Goal: Information Seeking & Learning: Learn about a topic

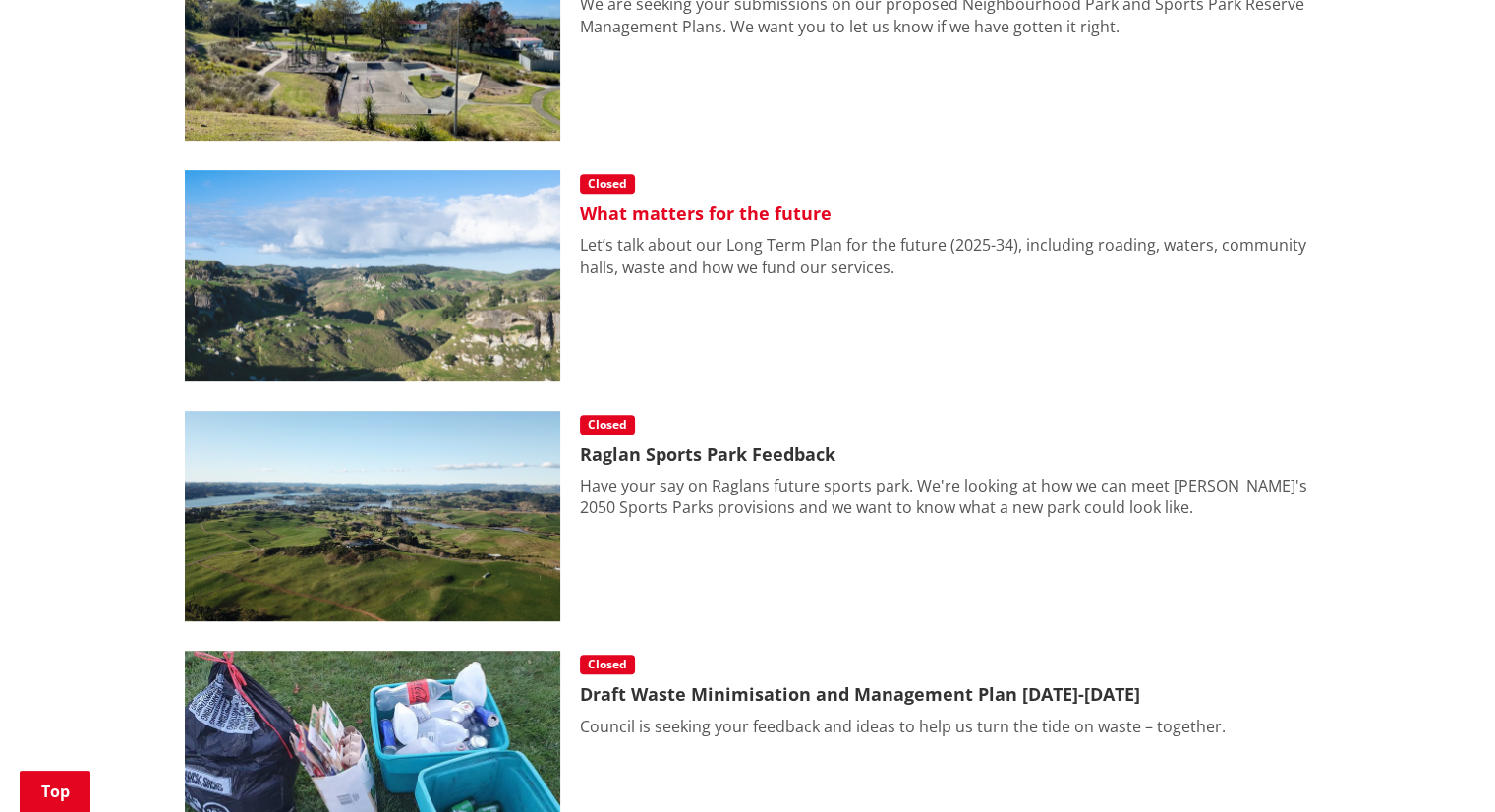
scroll to position [786, 0]
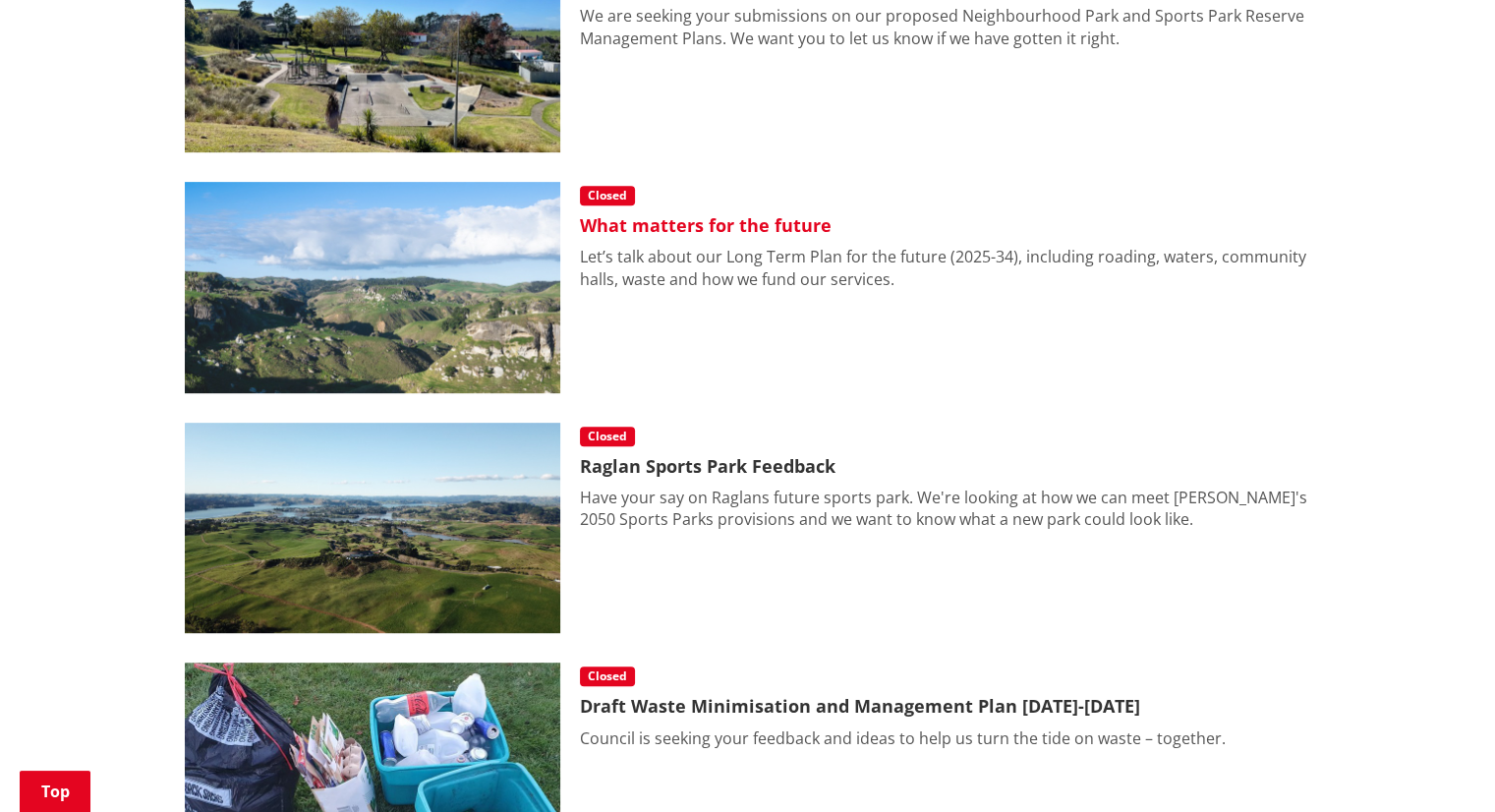
click at [796, 226] on h3 "What matters for the future" at bounding box center [946, 226] width 731 height 22
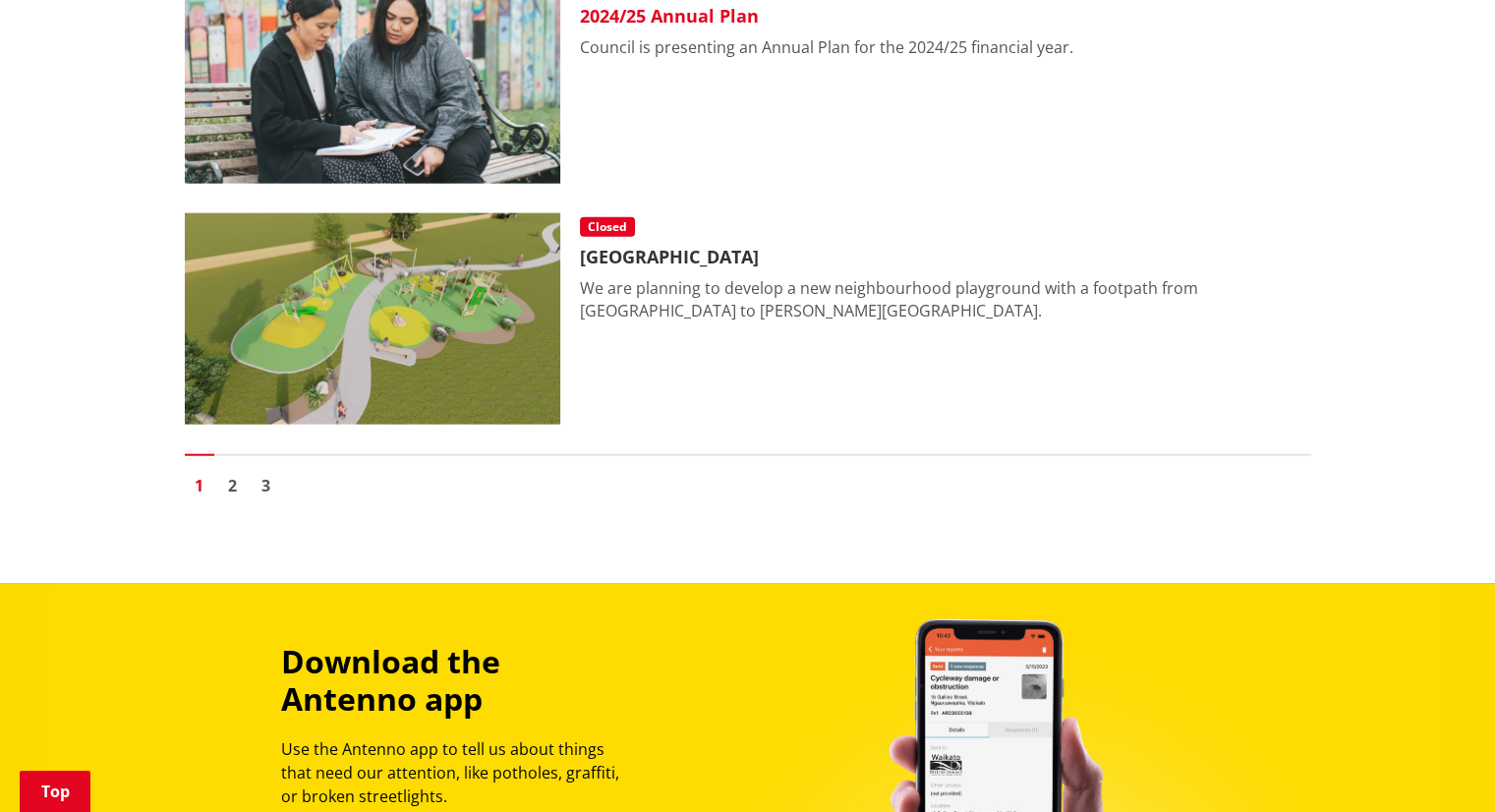
scroll to position [4618, 0]
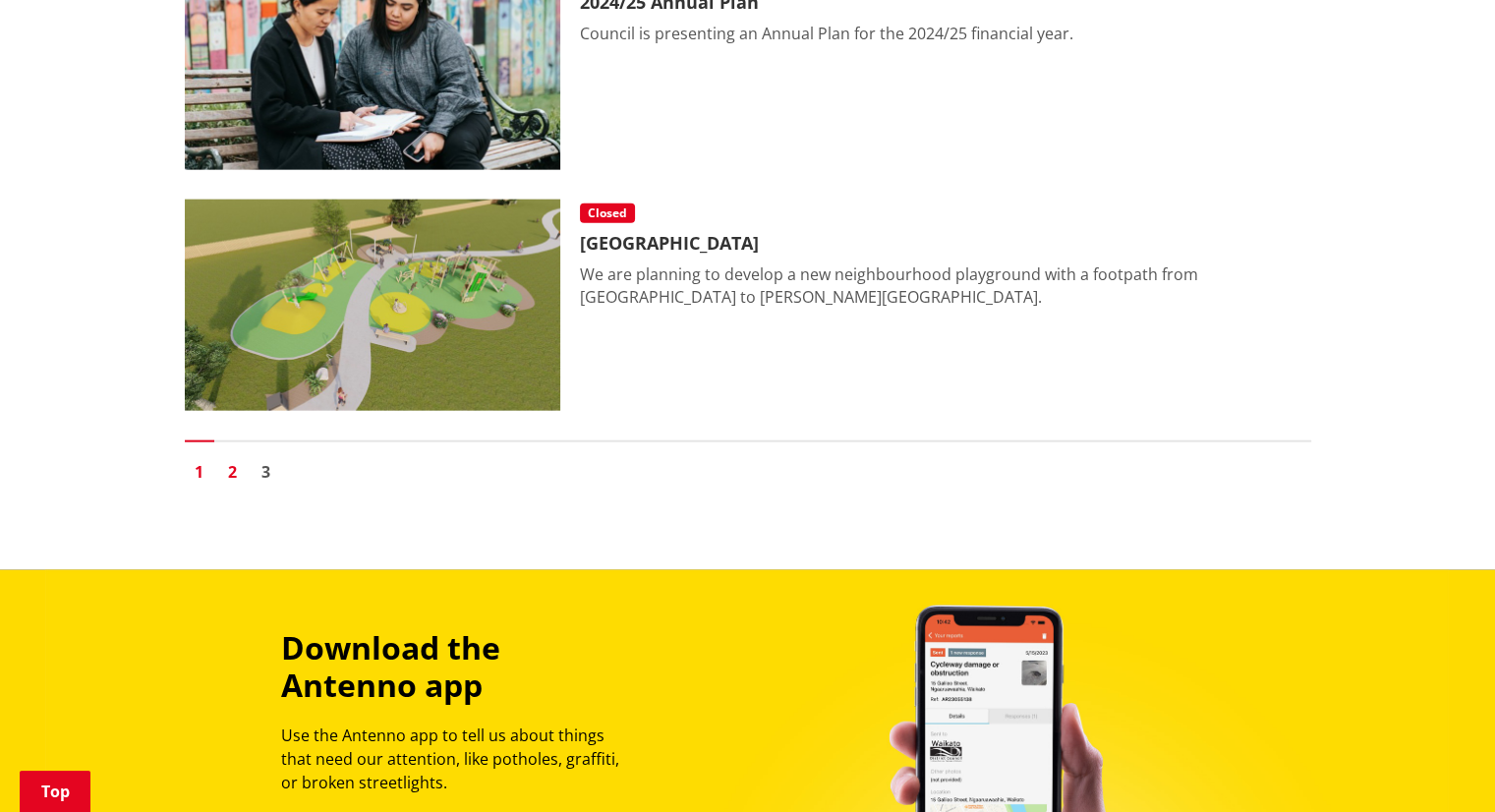
click at [233, 480] on link "2" at bounding box center [233, 472] width 30 height 30
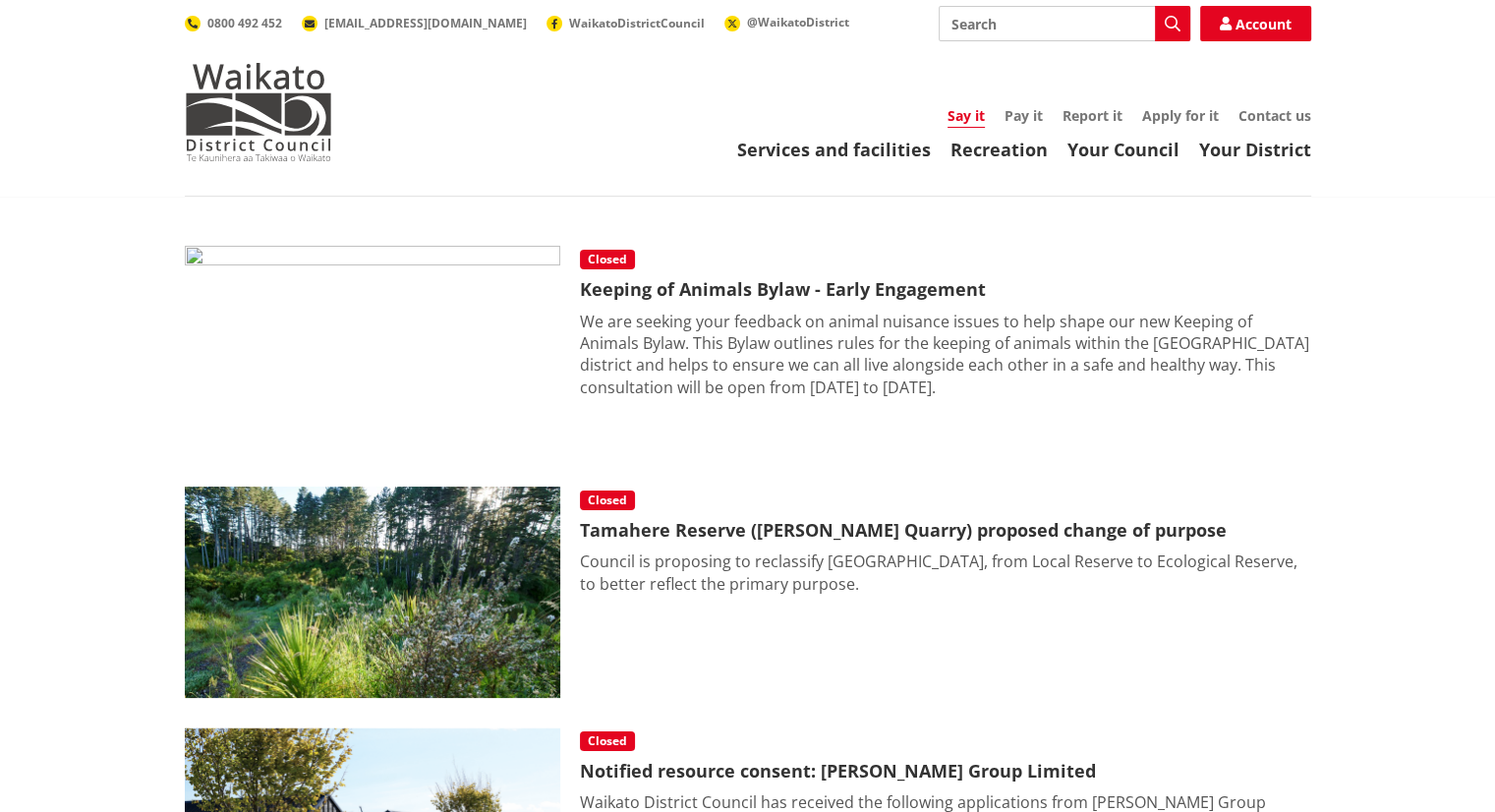
click at [950, 39] on input "Search" at bounding box center [1064, 24] width 252 height 36
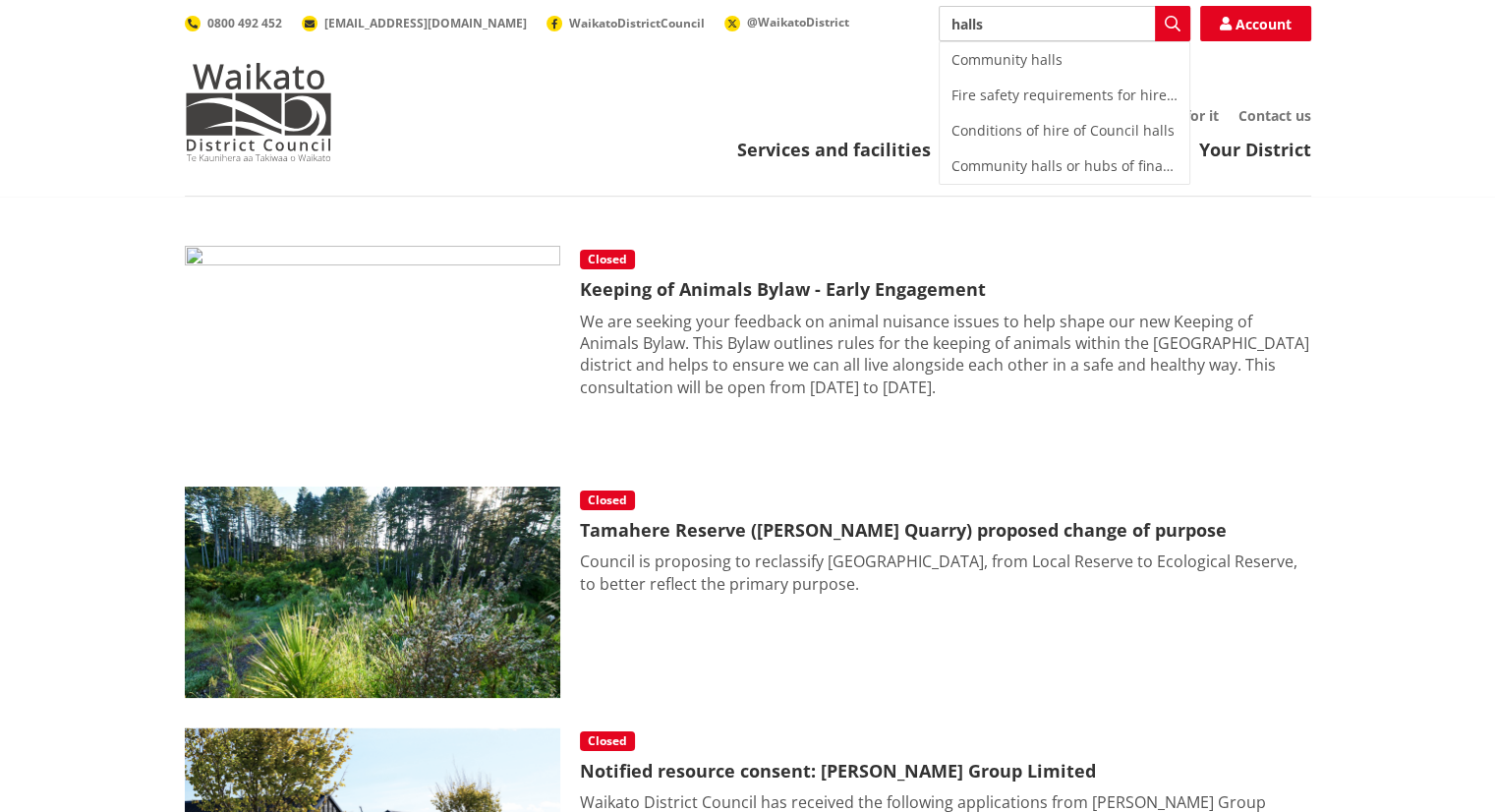
type input "halls"
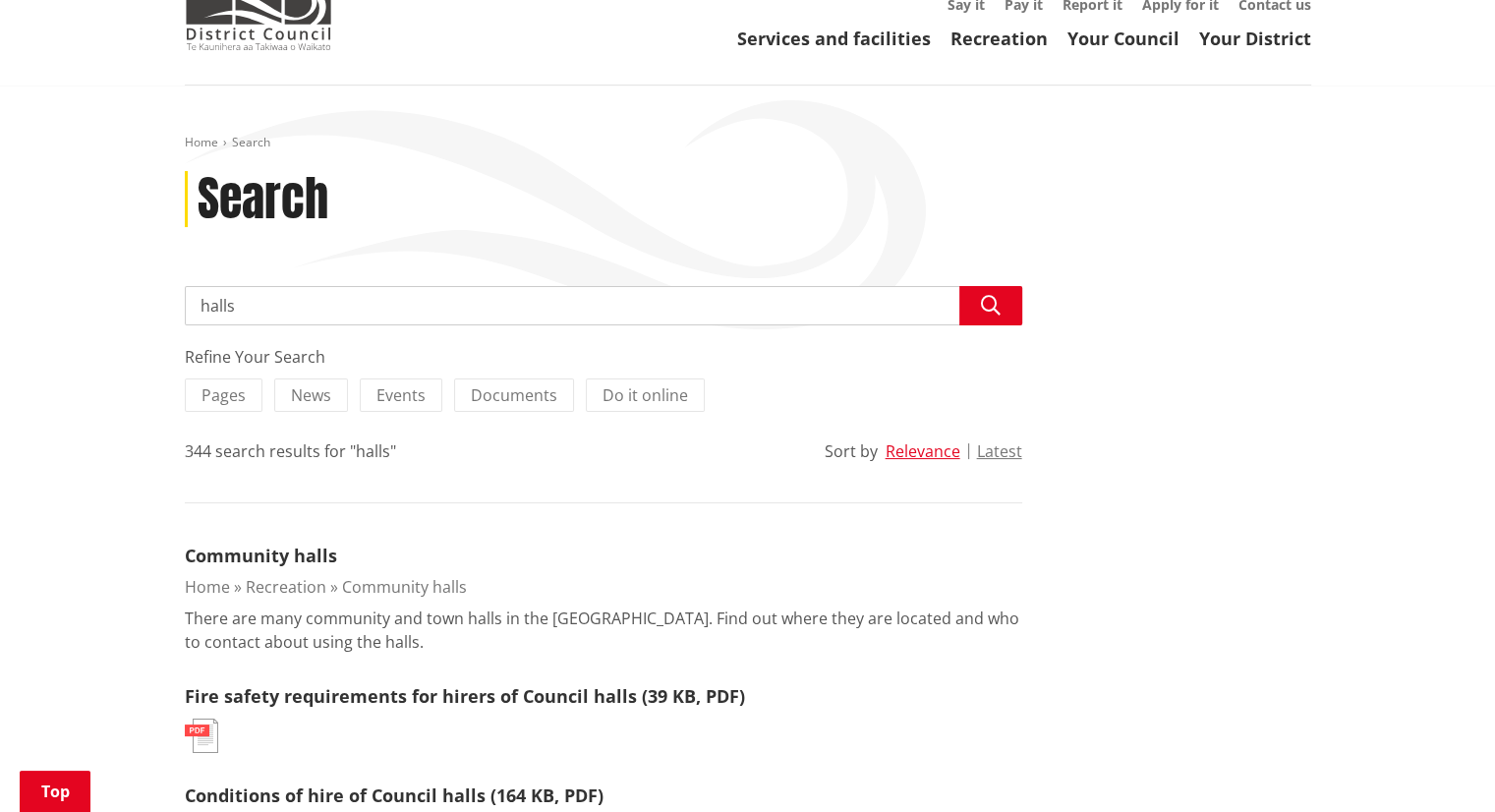
scroll to position [294, 0]
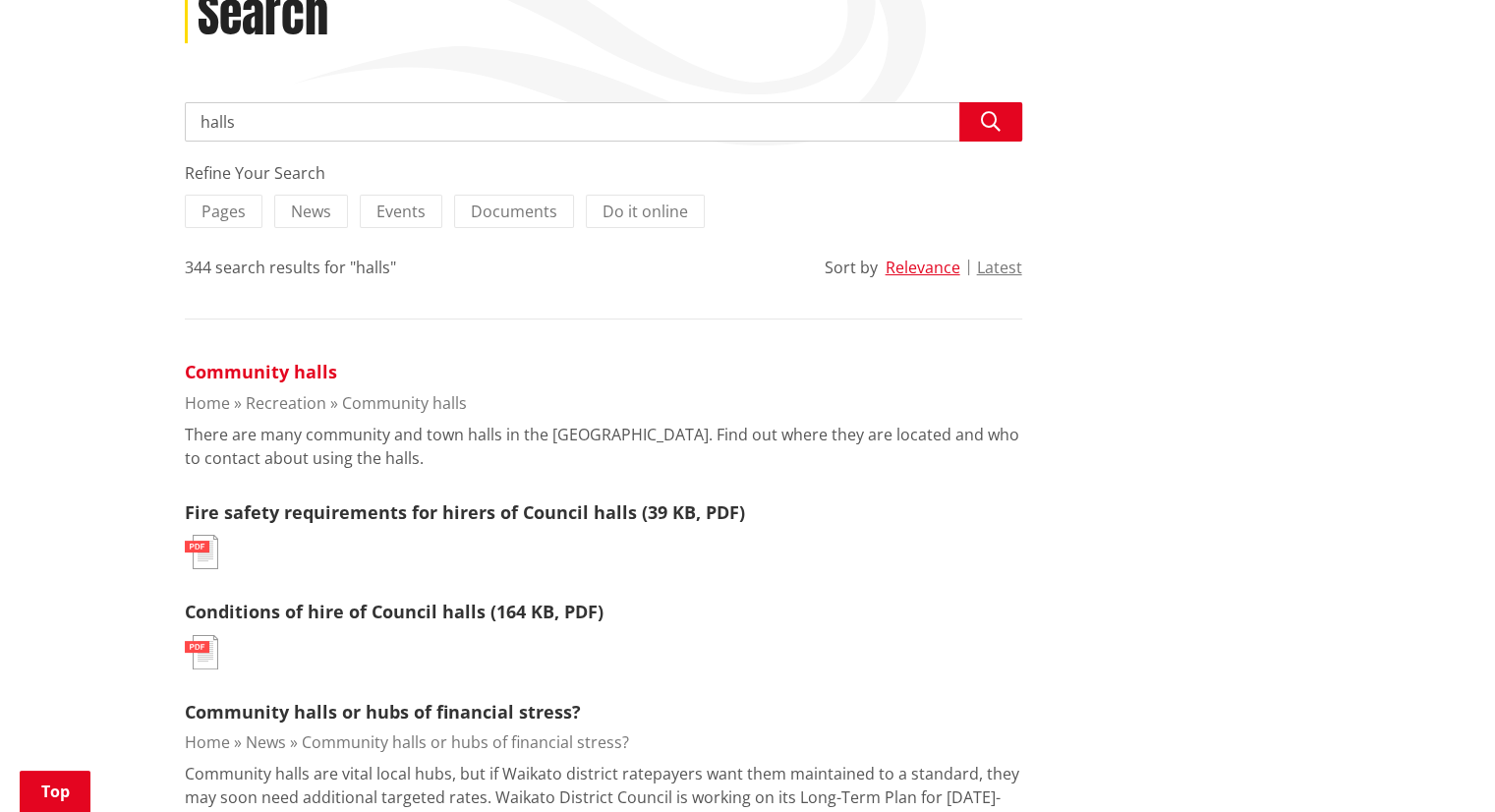
click at [275, 369] on link "Community halls" at bounding box center [261, 371] width 152 height 24
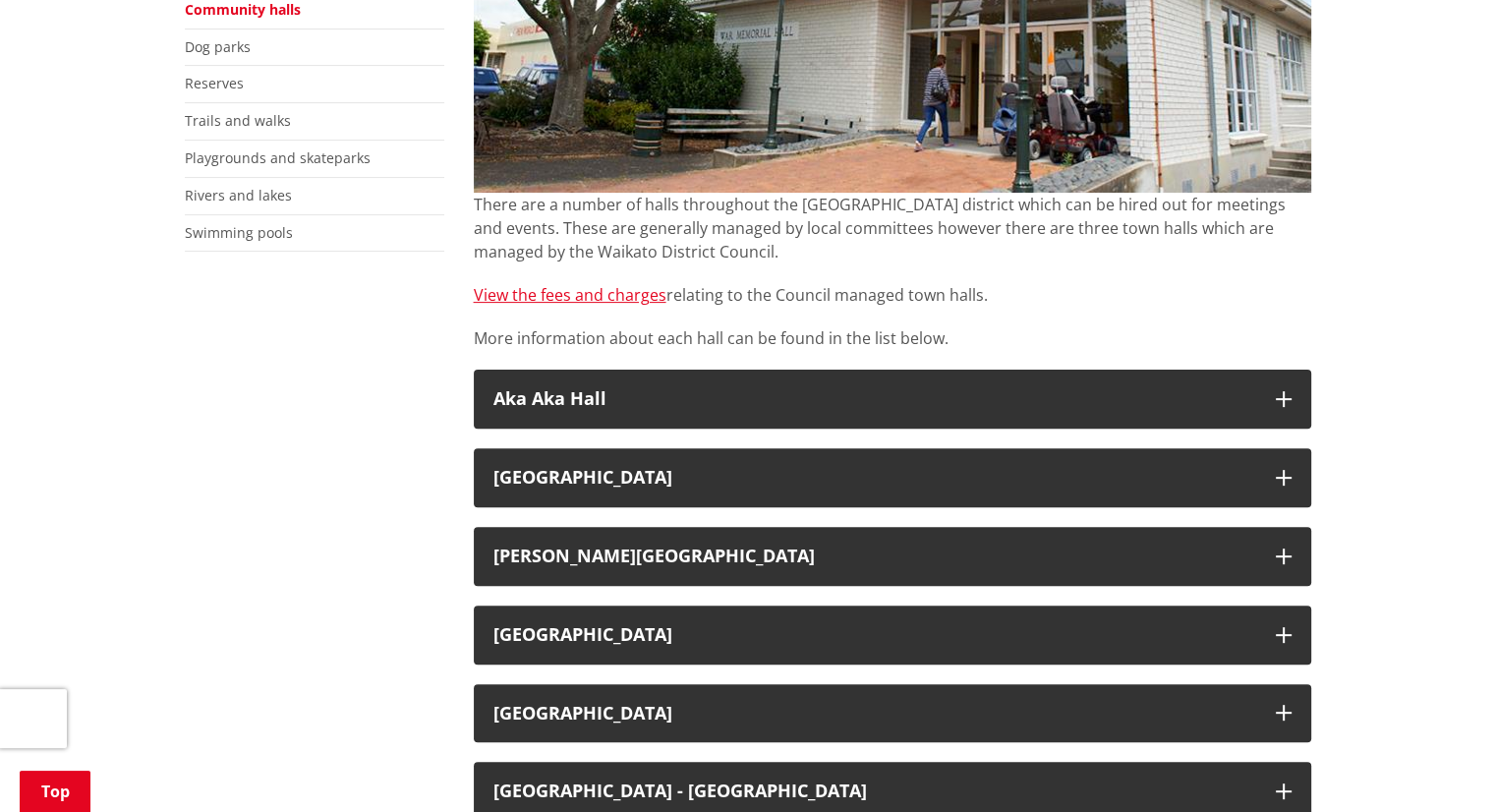
scroll to position [590, 0]
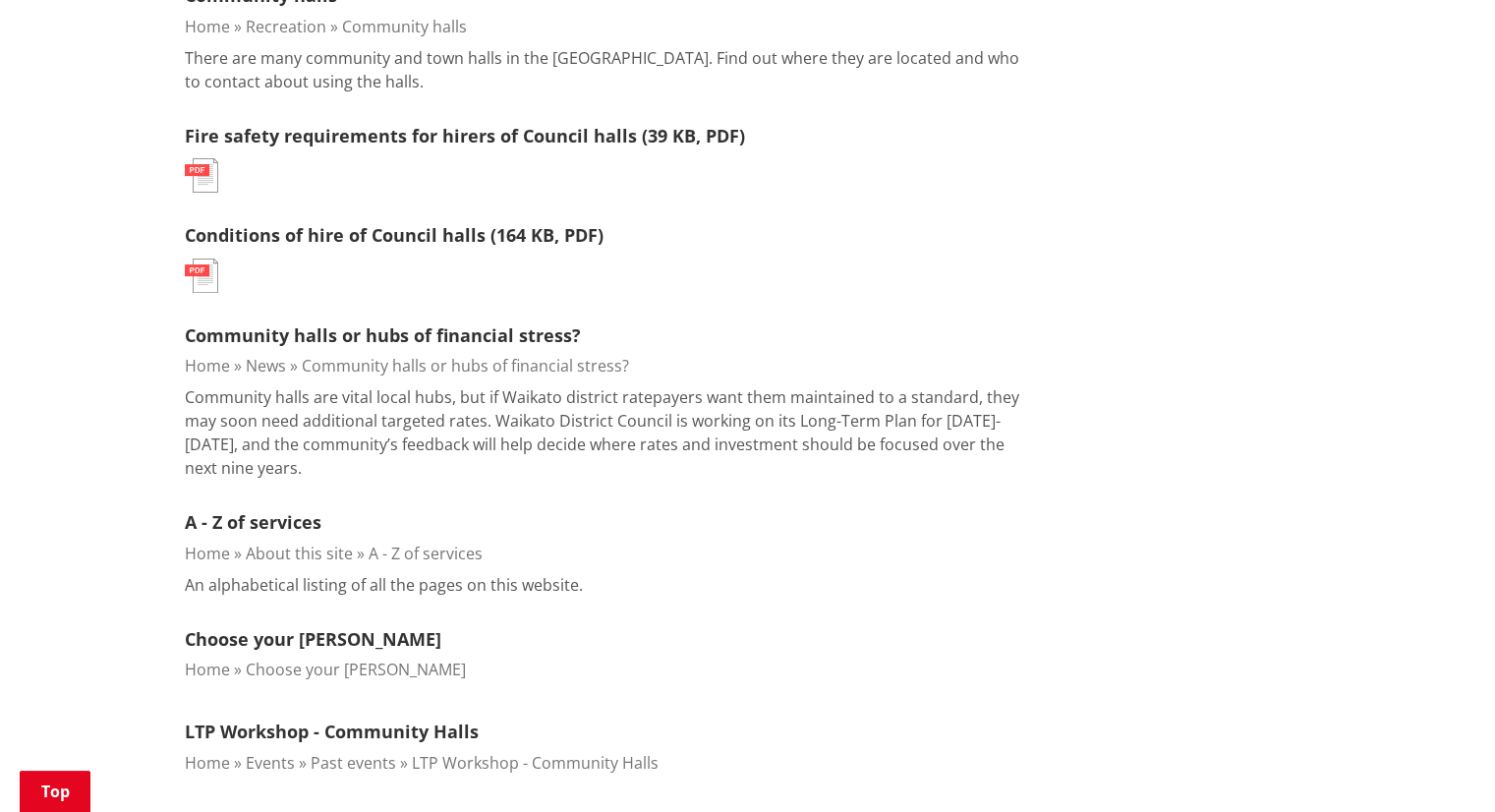
scroll to position [688, 0]
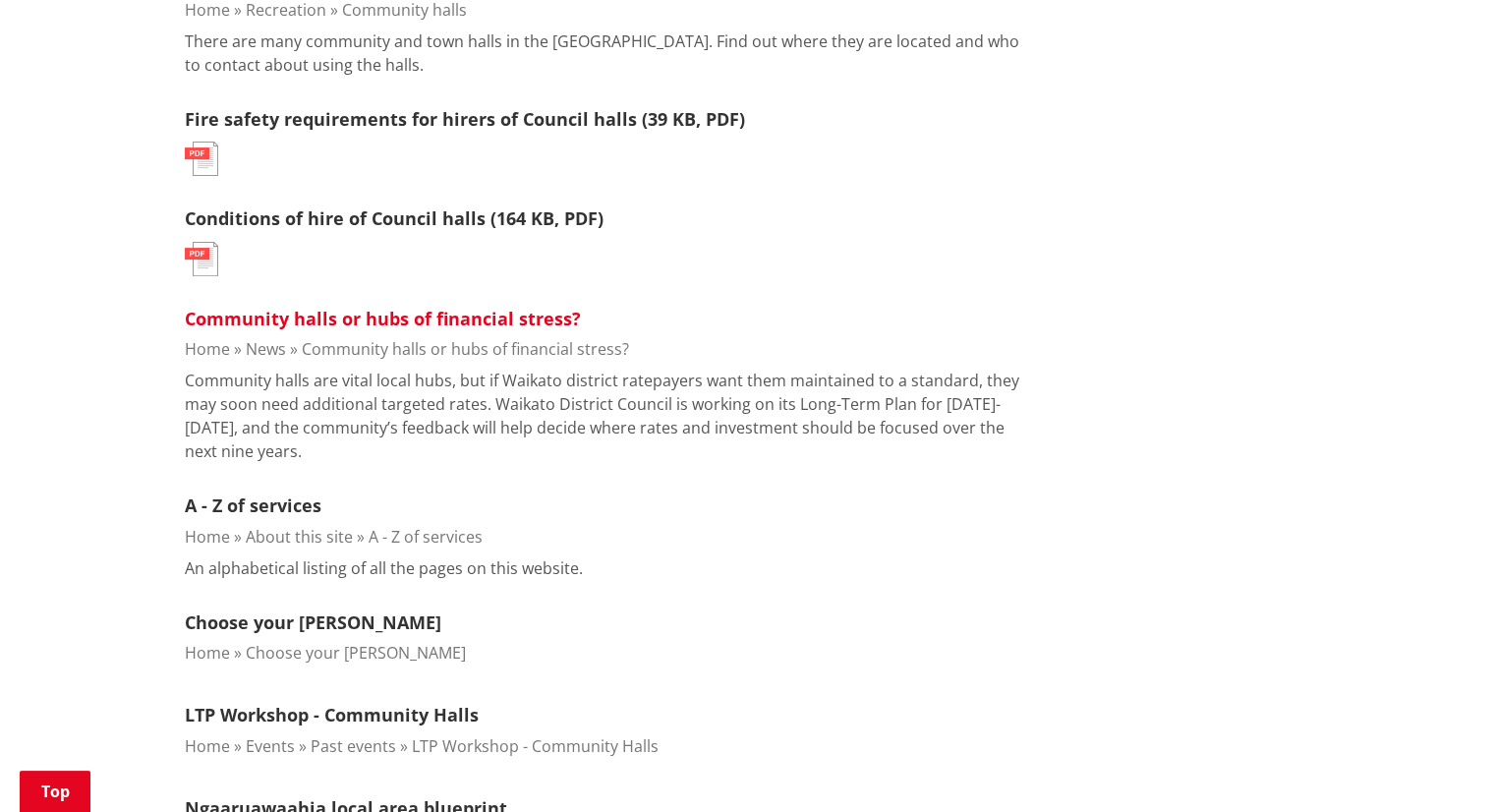
click at [353, 317] on link "Community halls or hubs of financial stress?" at bounding box center [382, 318] width 396 height 24
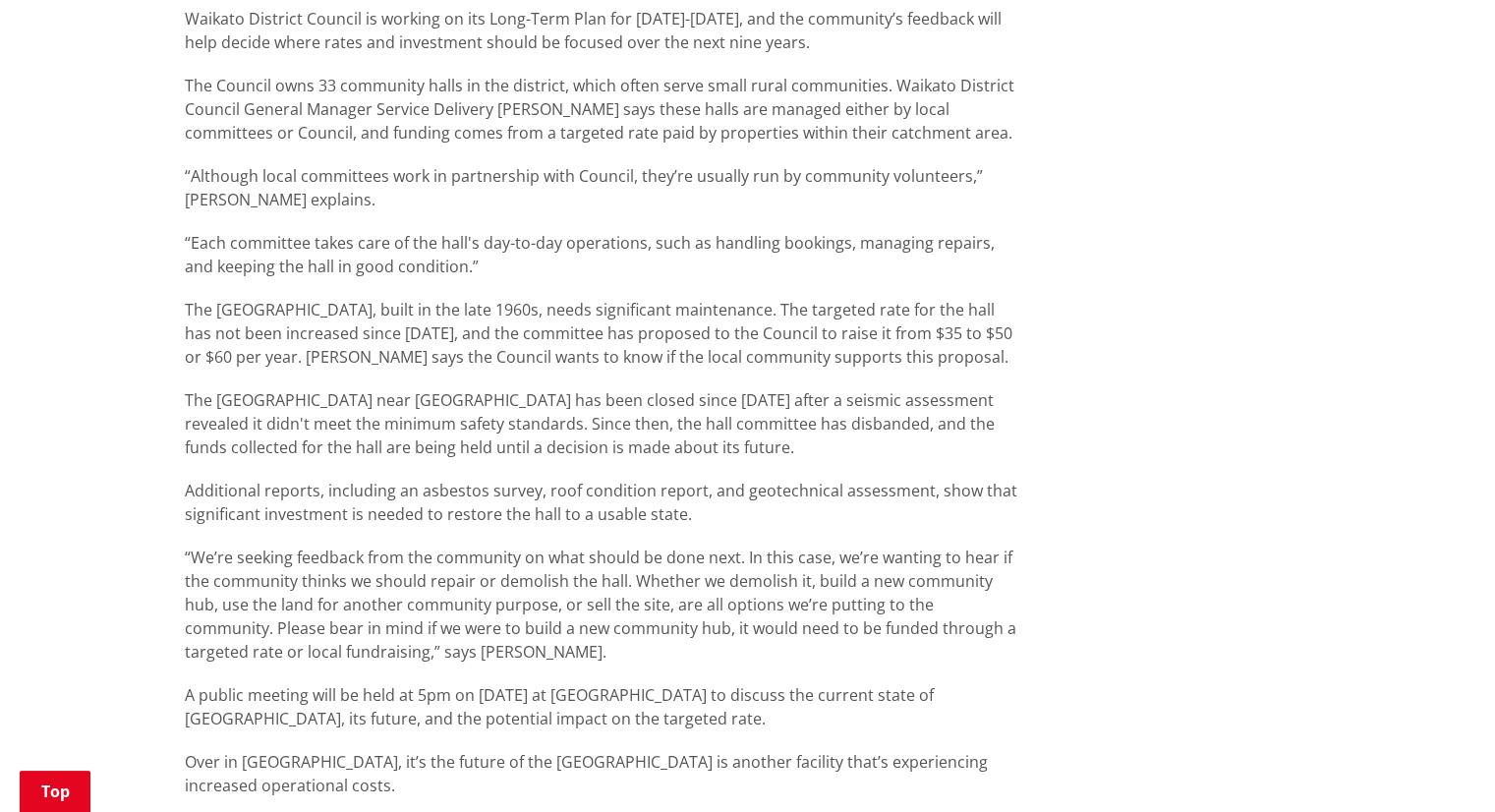
scroll to position [1081, 0]
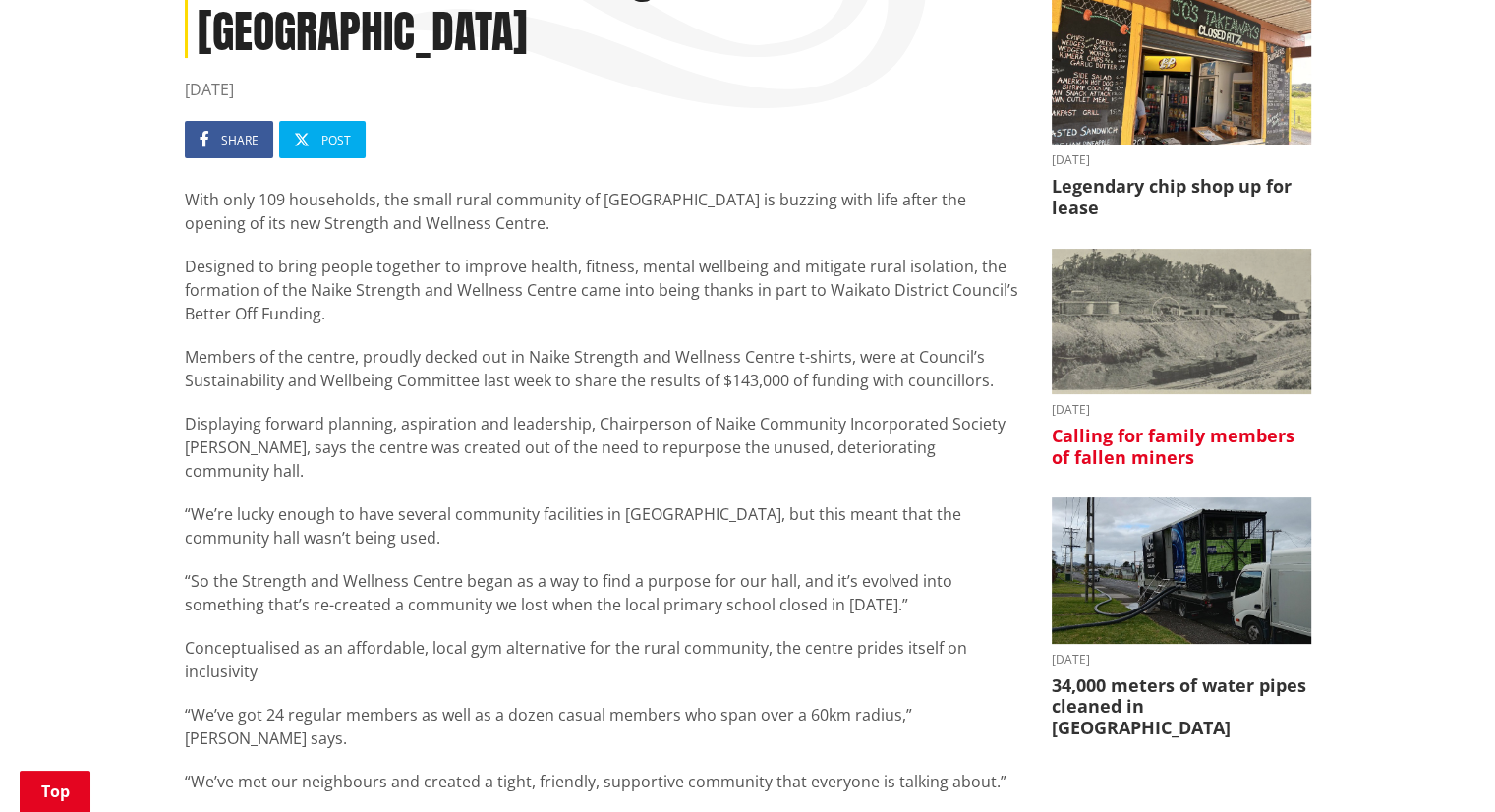
scroll to position [393, 0]
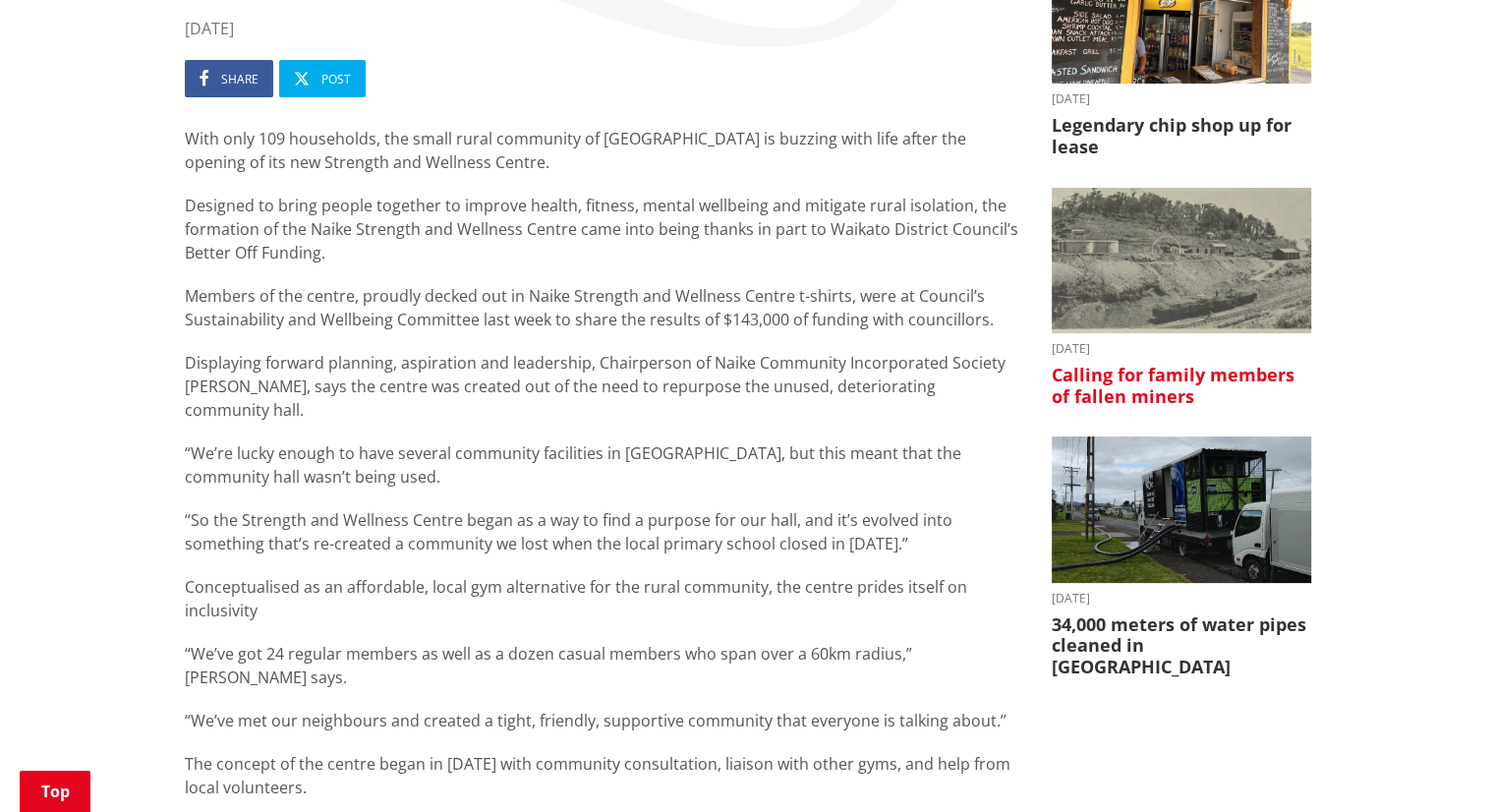
click at [1162, 280] on img at bounding box center [1181, 261] width 260 height 146
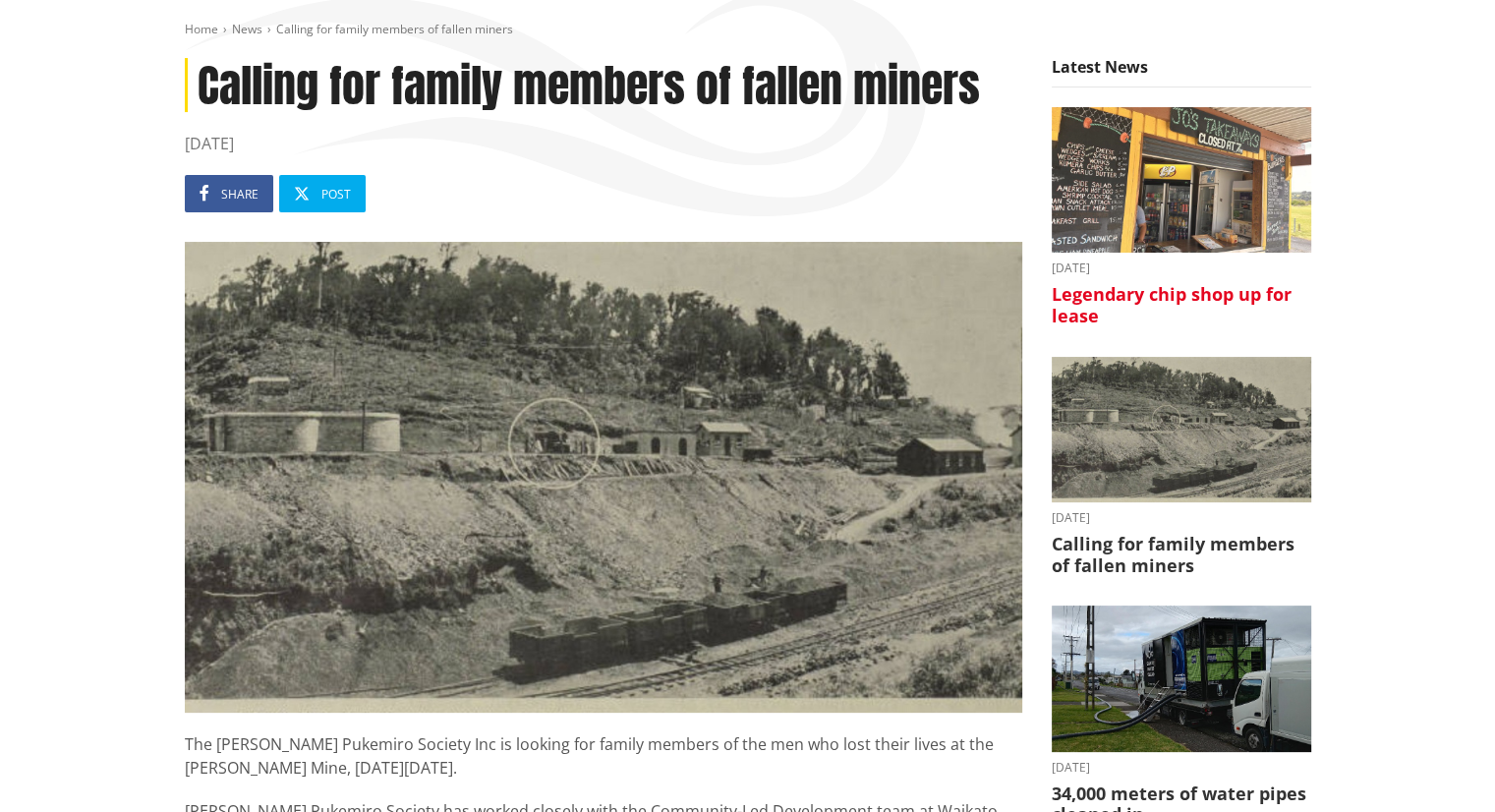
scroll to position [294, 0]
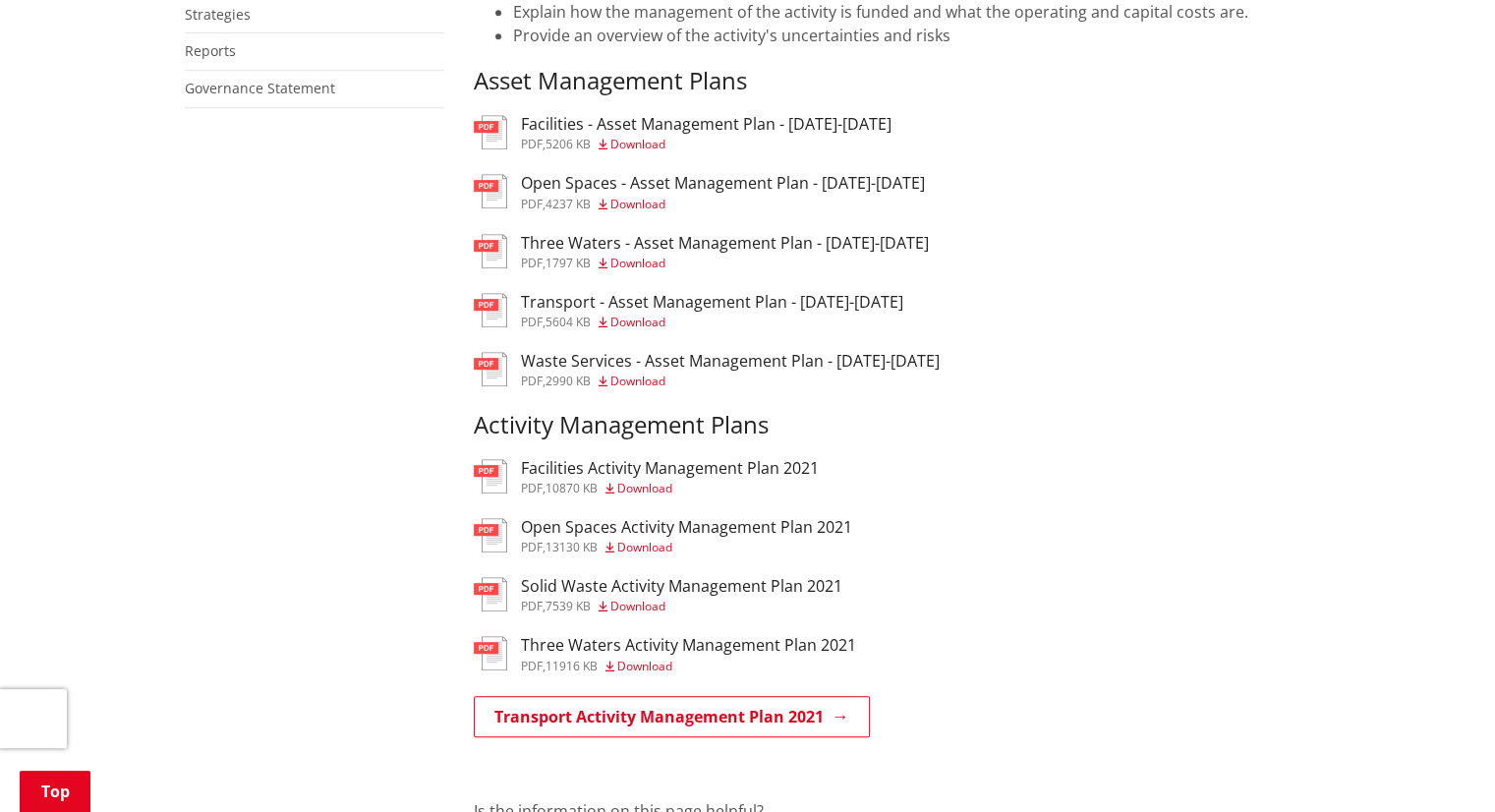
scroll to position [1081, 0]
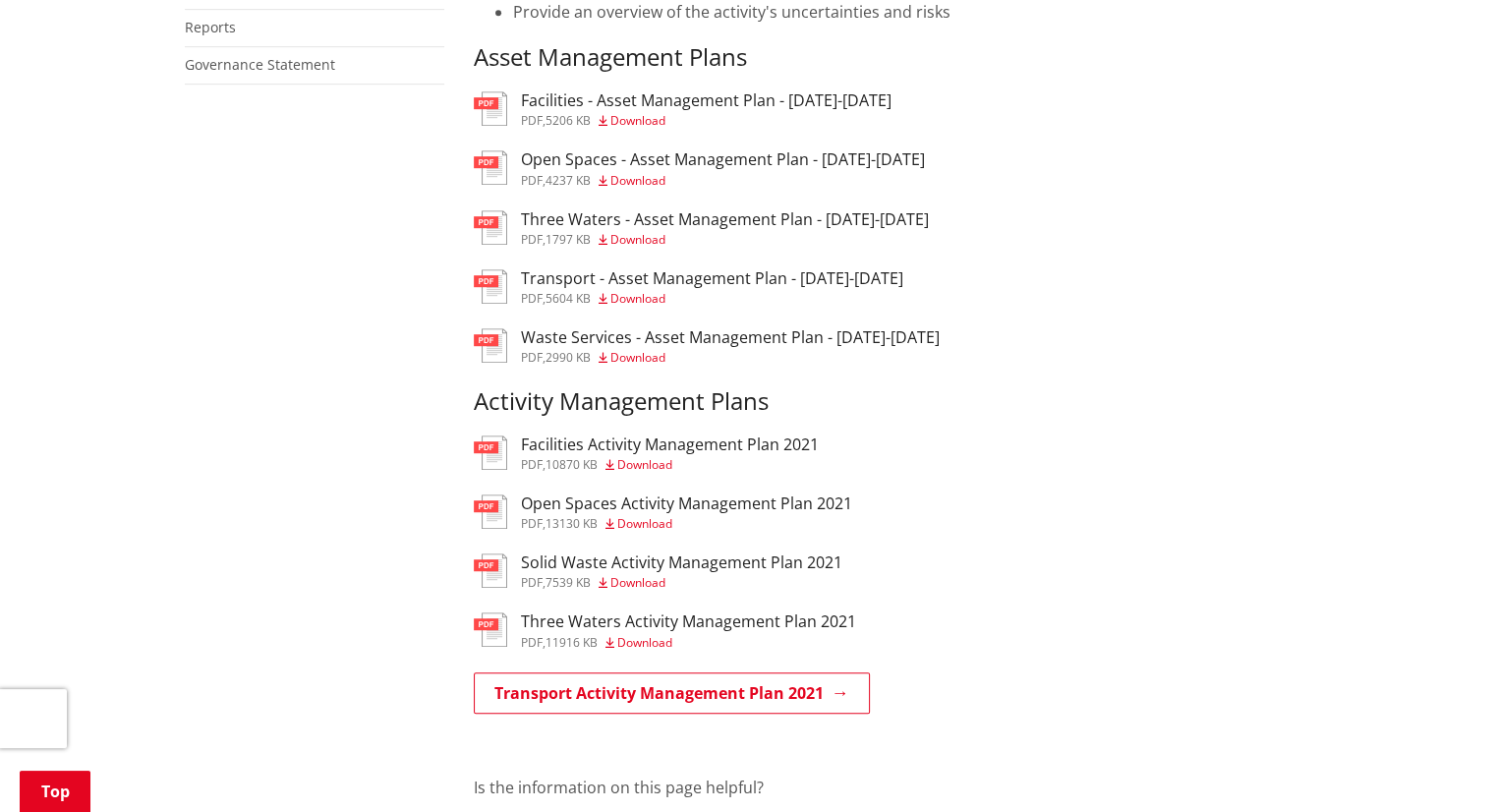
click at [757, 159] on h3 "Open Spaces - Asset Management Plan - [DATE]-[DATE]" at bounding box center [722, 159] width 404 height 19
